Goal: Task Accomplishment & Management: Use online tool/utility

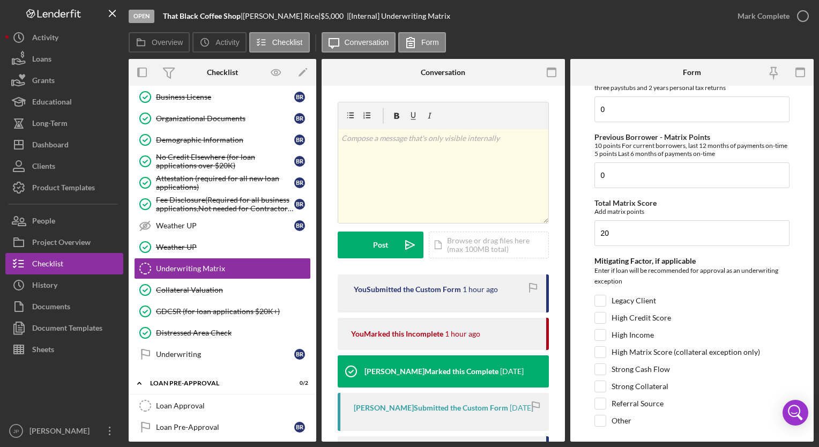
scroll to position [602, 0]
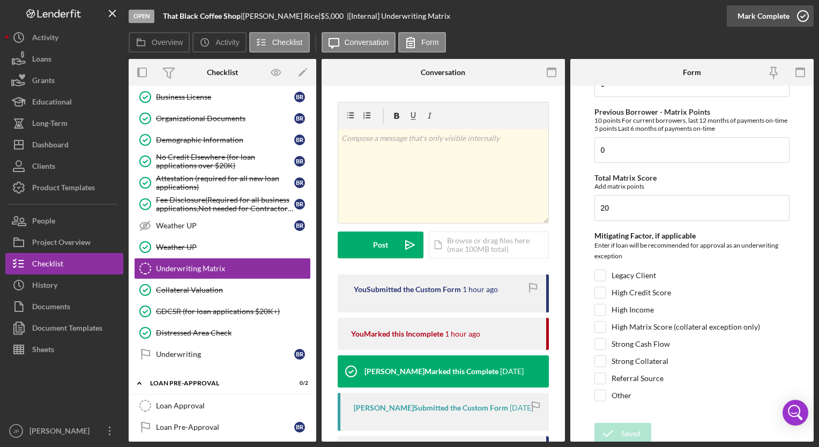
click at [759, 20] on div "Mark Complete" at bounding box center [763, 15] width 52 height 21
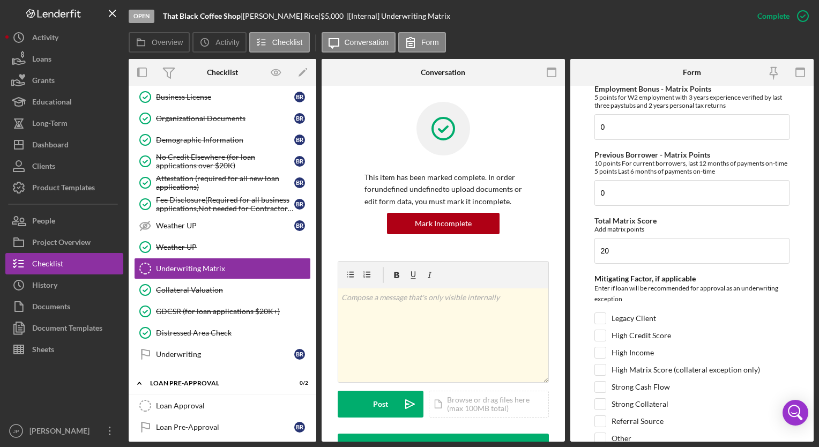
scroll to position [645, 0]
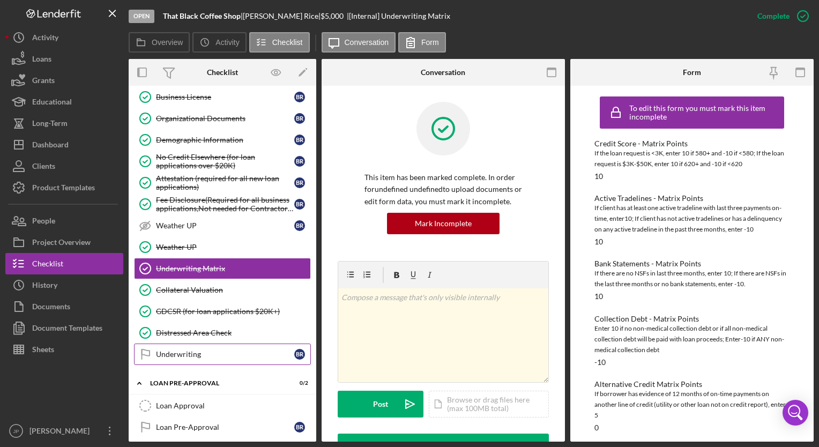
click at [184, 350] on div "Underwriting" at bounding box center [225, 354] width 138 height 9
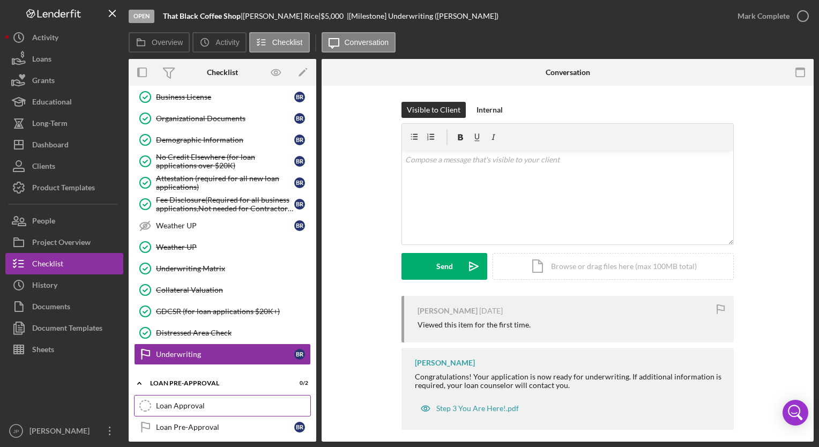
click at [173, 402] on div "Loan Approval" at bounding box center [233, 405] width 154 height 9
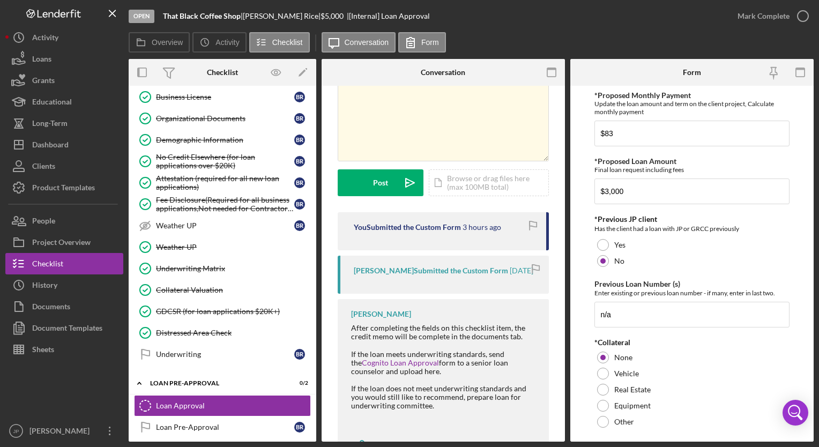
scroll to position [64, 0]
click at [544, 267] on div "[PERSON_NAME] Submitted the Custom Form [DATE]" at bounding box center [443, 272] width 211 height 38
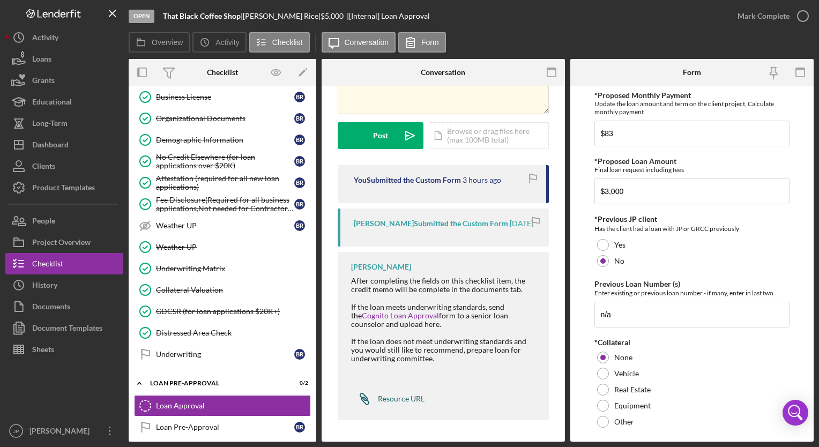
click at [394, 398] on div "Resource URL" at bounding box center [401, 398] width 47 height 9
drag, startPoint x: 643, startPoint y: 194, endPoint x: 548, endPoint y: 198, distance: 94.4
click at [548, 198] on div "Overview Internal Workflow Stage Open Icon/Dropdown Arrow Archive (can unarchiv…" at bounding box center [471, 250] width 685 height 383
type input "$2,999"
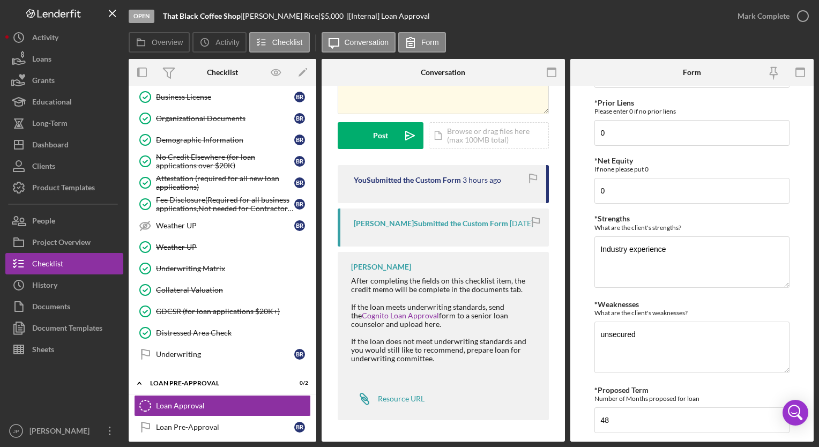
scroll to position [478, 0]
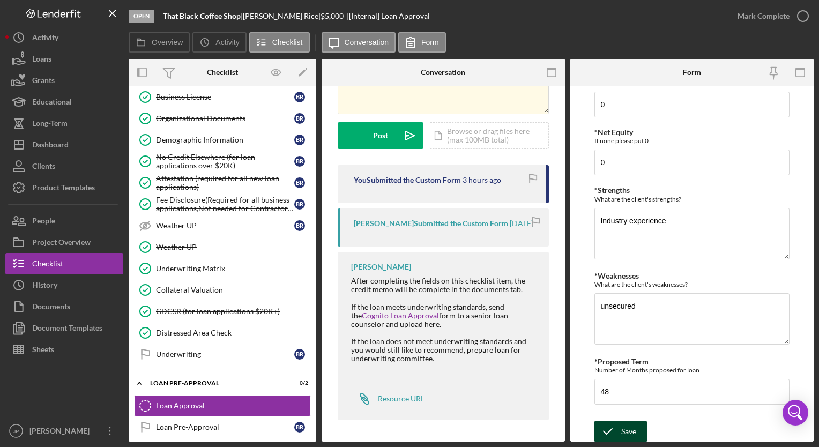
click at [617, 433] on icon "submit" at bounding box center [607, 431] width 27 height 27
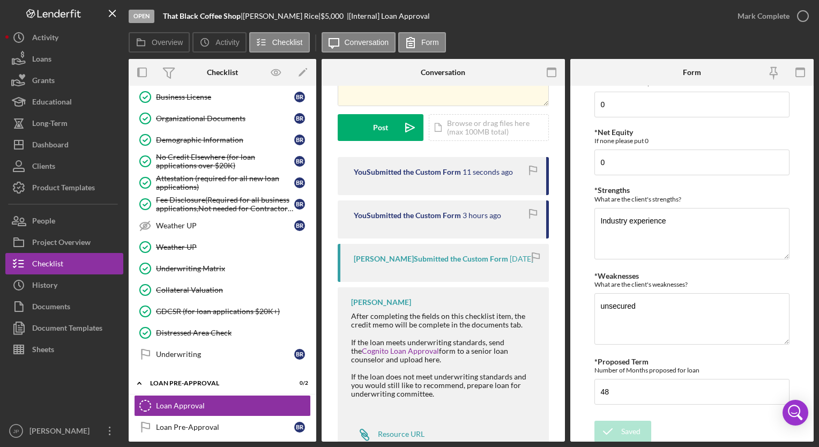
click at [494, 41] on div "Overview Icon/History Activity Checklist Icon/Message Conversation Form" at bounding box center [471, 42] width 685 height 21
click at [521, 36] on div "Overview Icon/History Activity Checklist Icon/Message Conversation Form" at bounding box center [471, 42] width 685 height 21
